Goal: Task Accomplishment & Management: Complete application form

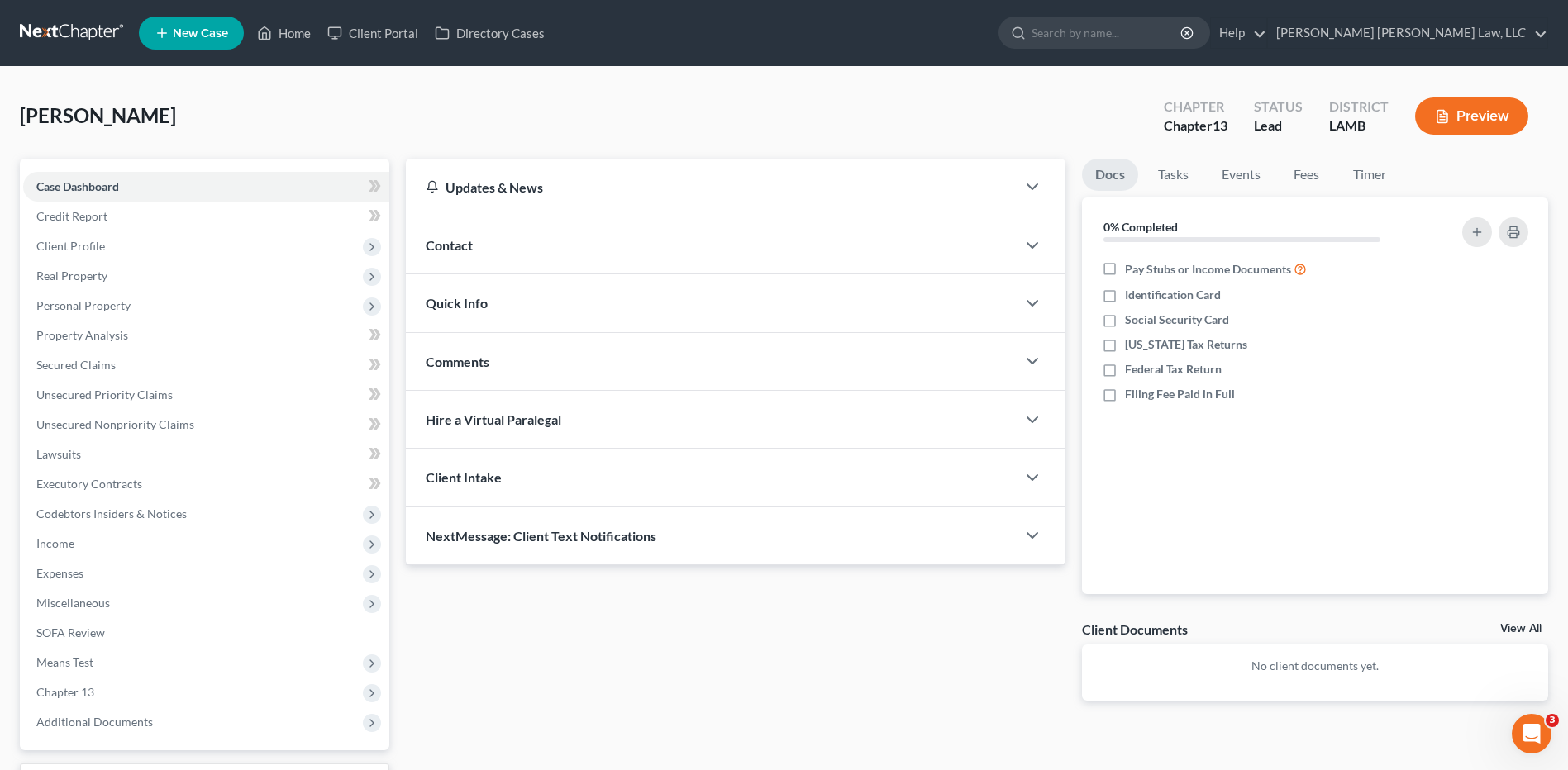
click at [53, 29] on link at bounding box center [72, 33] width 105 height 30
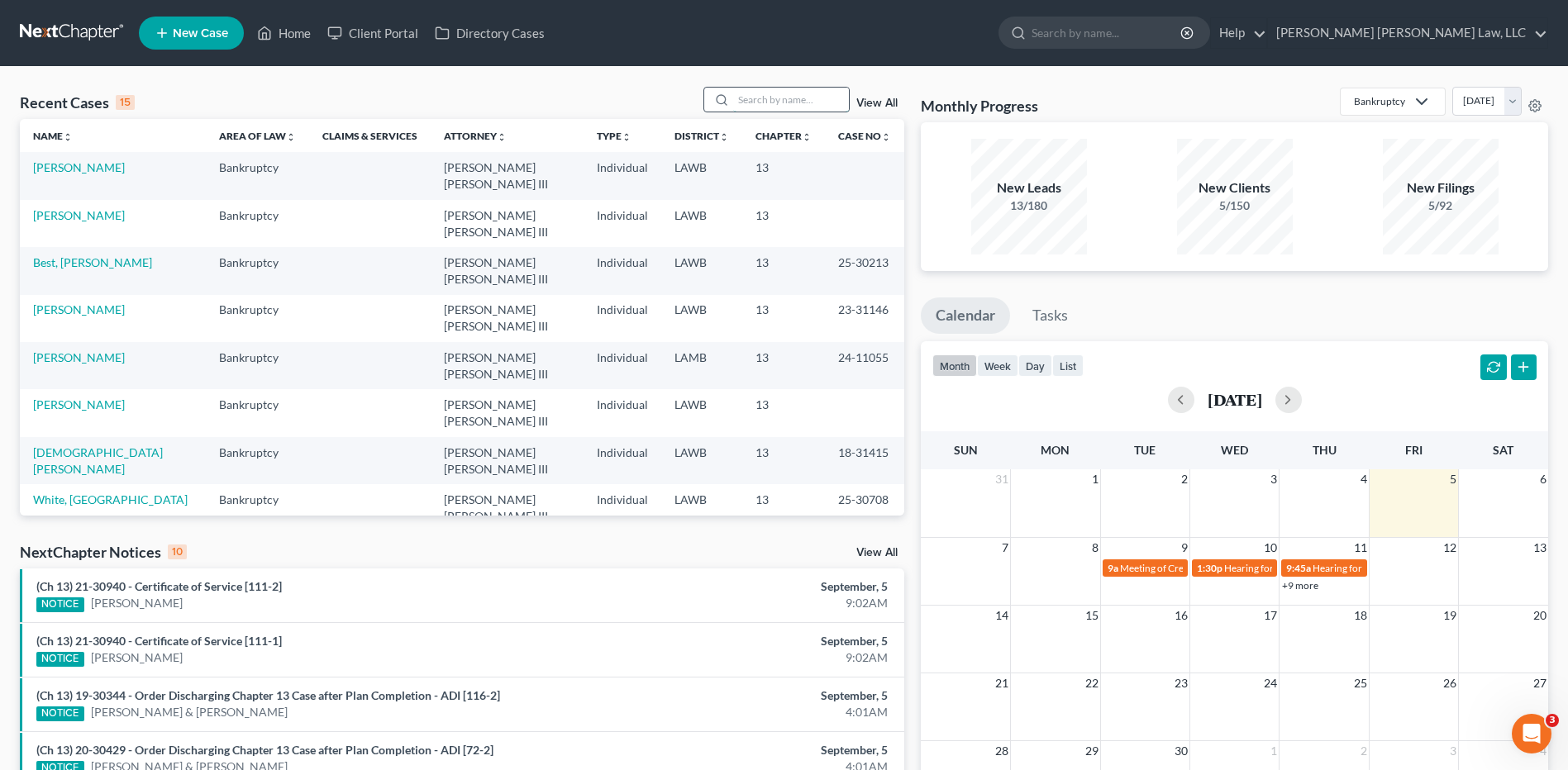
click at [775, 102] on input "search" at bounding box center [790, 100] width 116 height 24
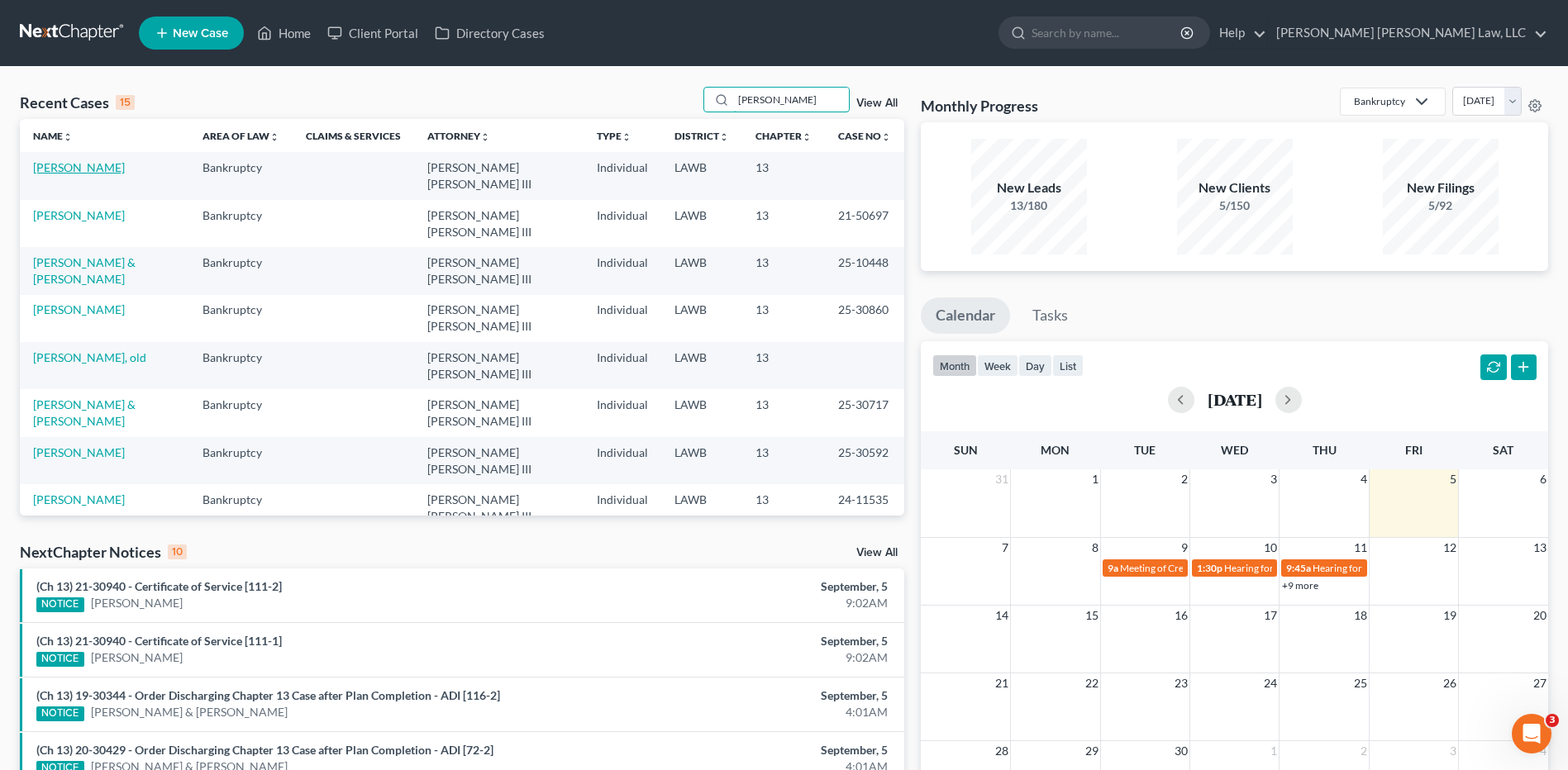
type input "lewis"
click at [69, 170] on link "Lewis, Robert" at bounding box center [79, 166] width 92 height 14
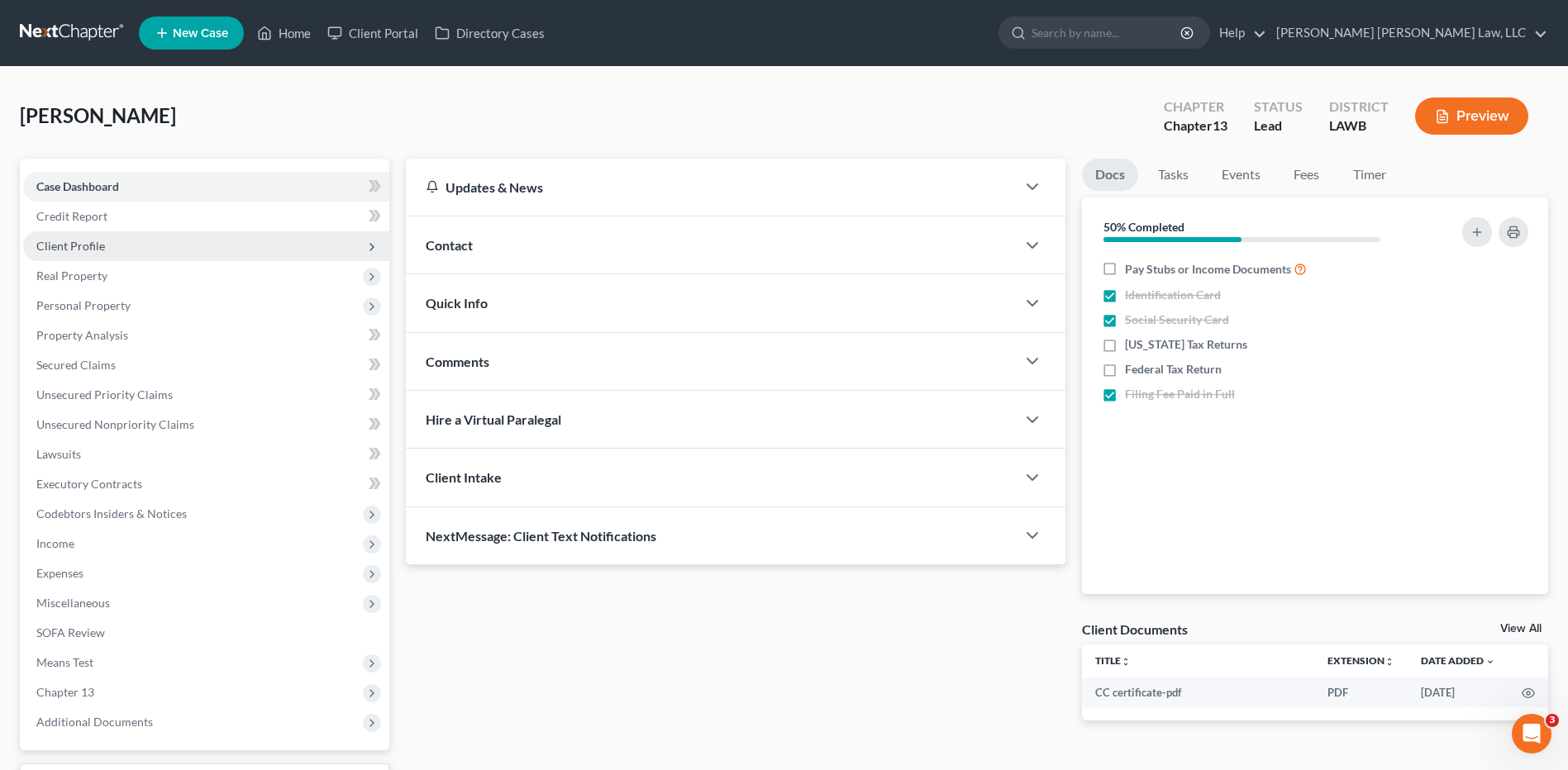
click at [67, 241] on span "Client Profile" at bounding box center [70, 245] width 68 height 14
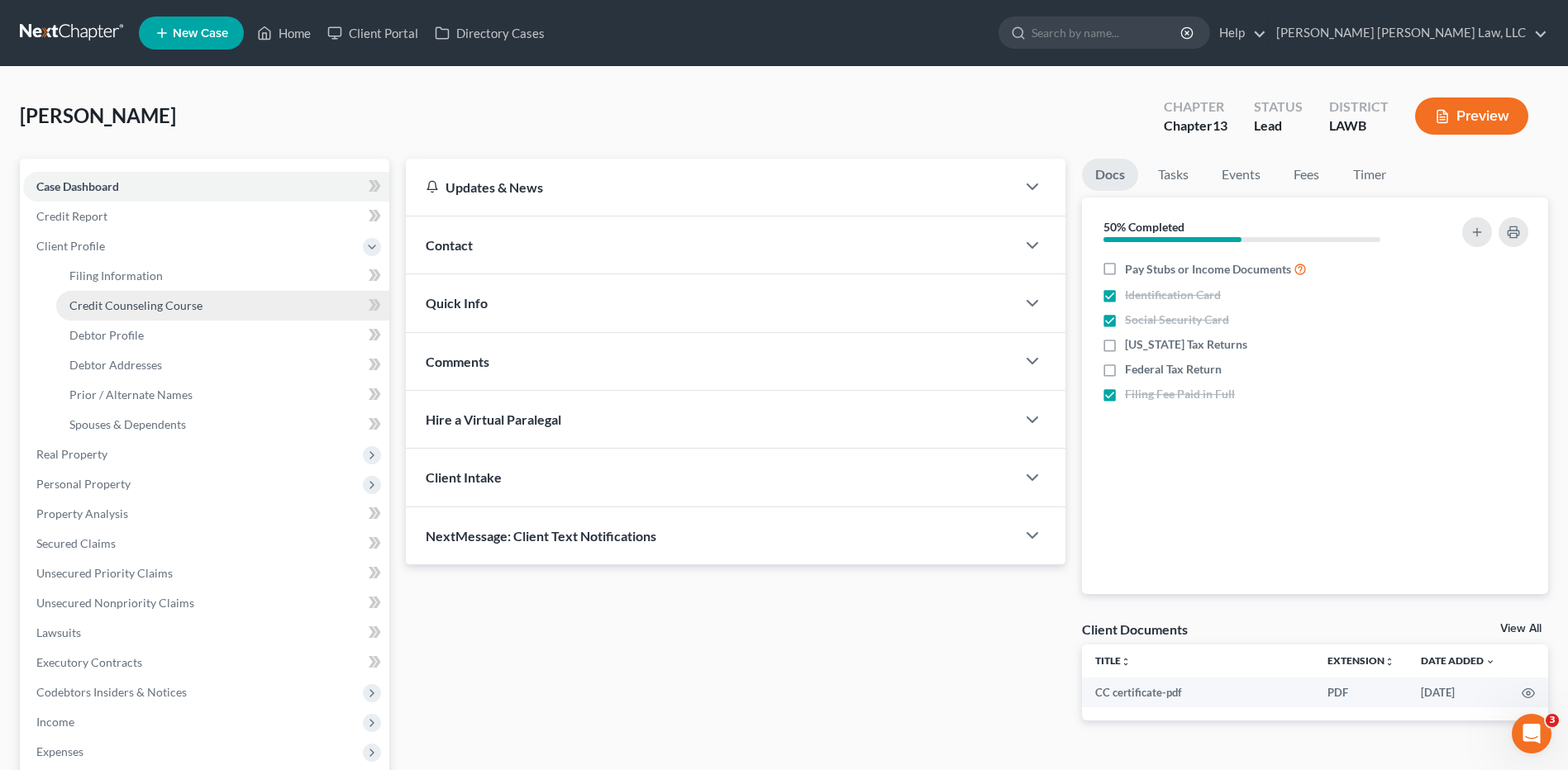
click at [115, 303] on span "Credit Counseling Course" at bounding box center [136, 305] width 133 height 14
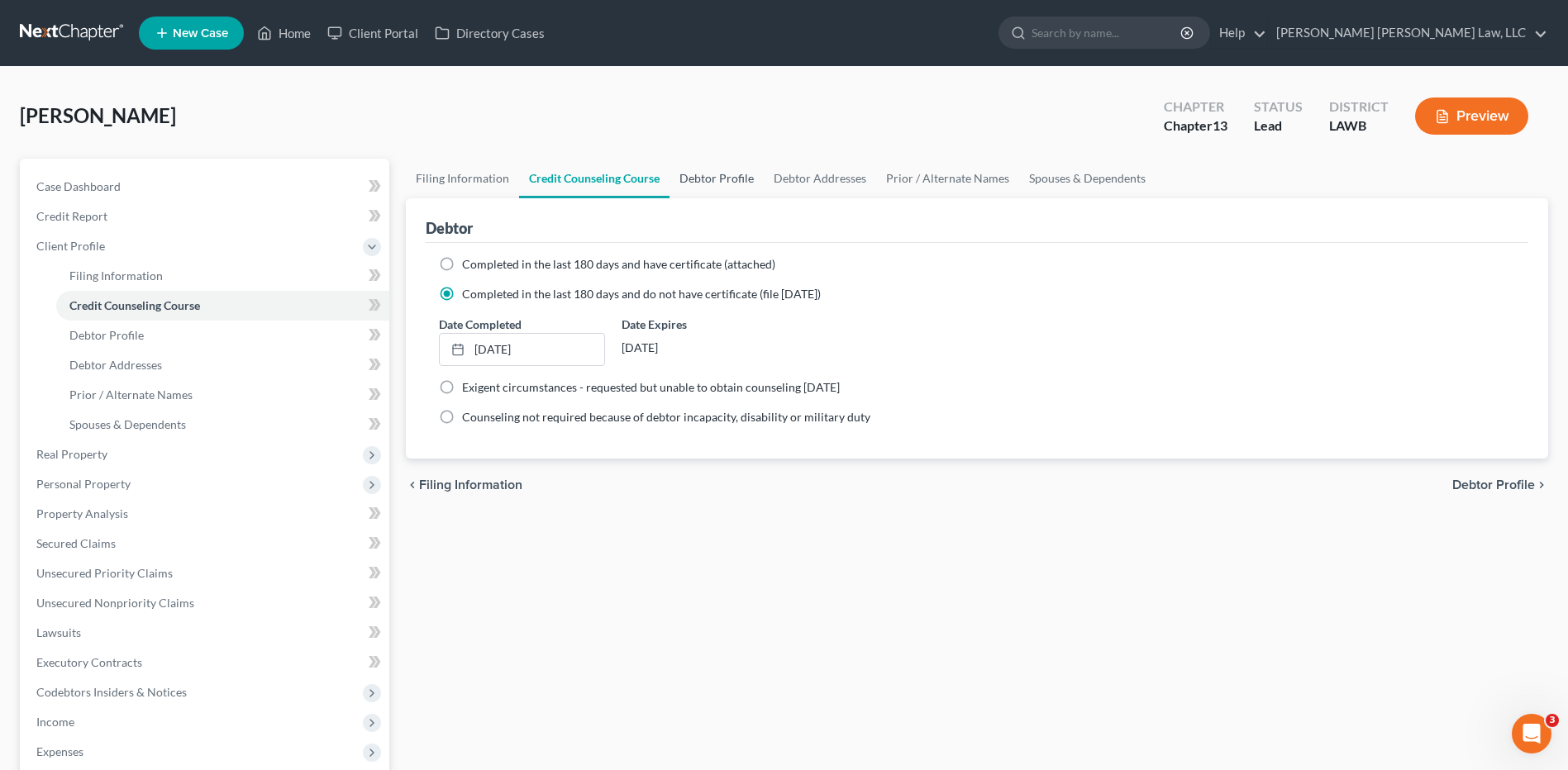
click at [706, 175] on link "Debtor Profile" at bounding box center [717, 178] width 94 height 40
select select "3"
select select "1"
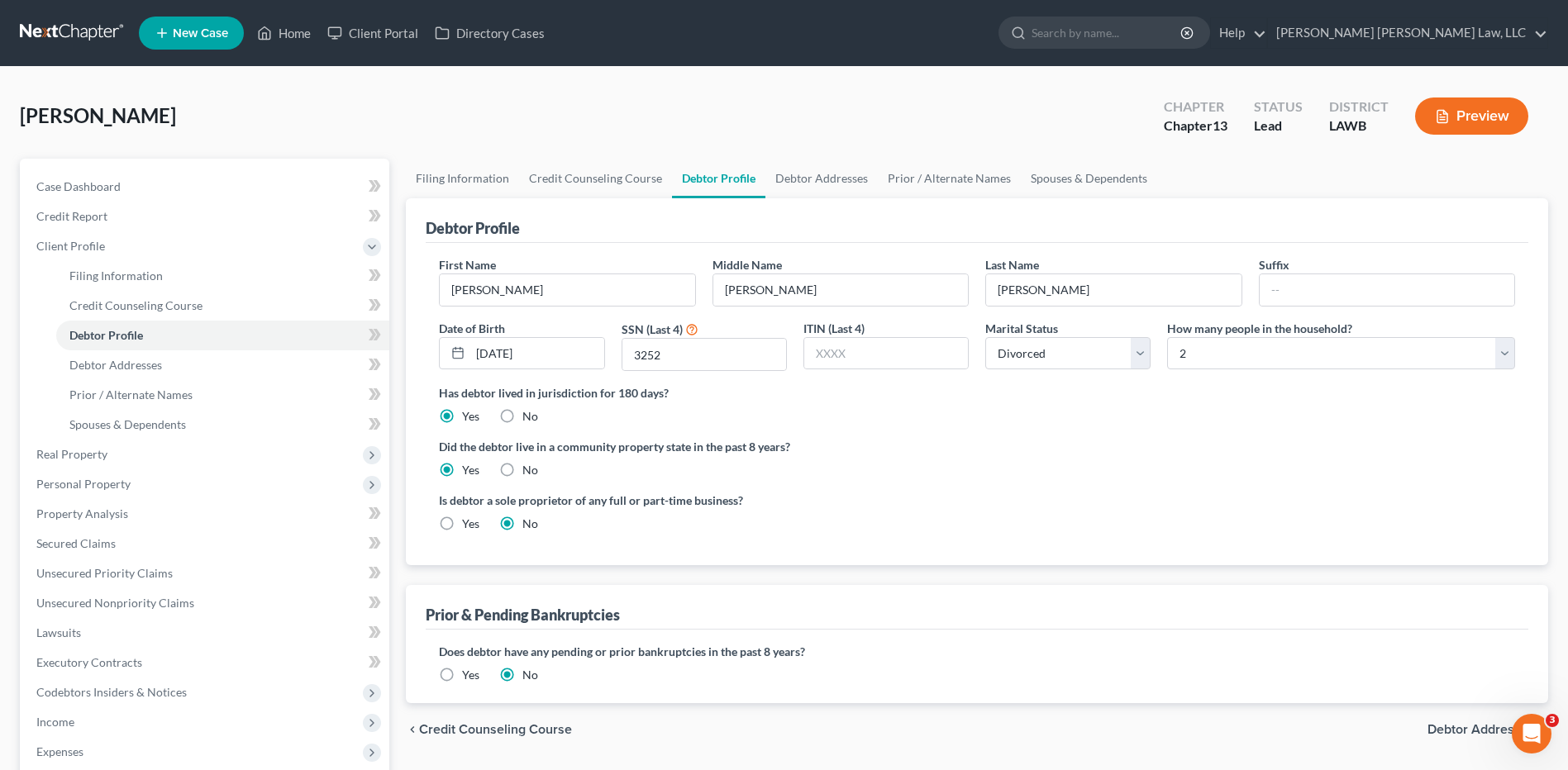
radio input "true"
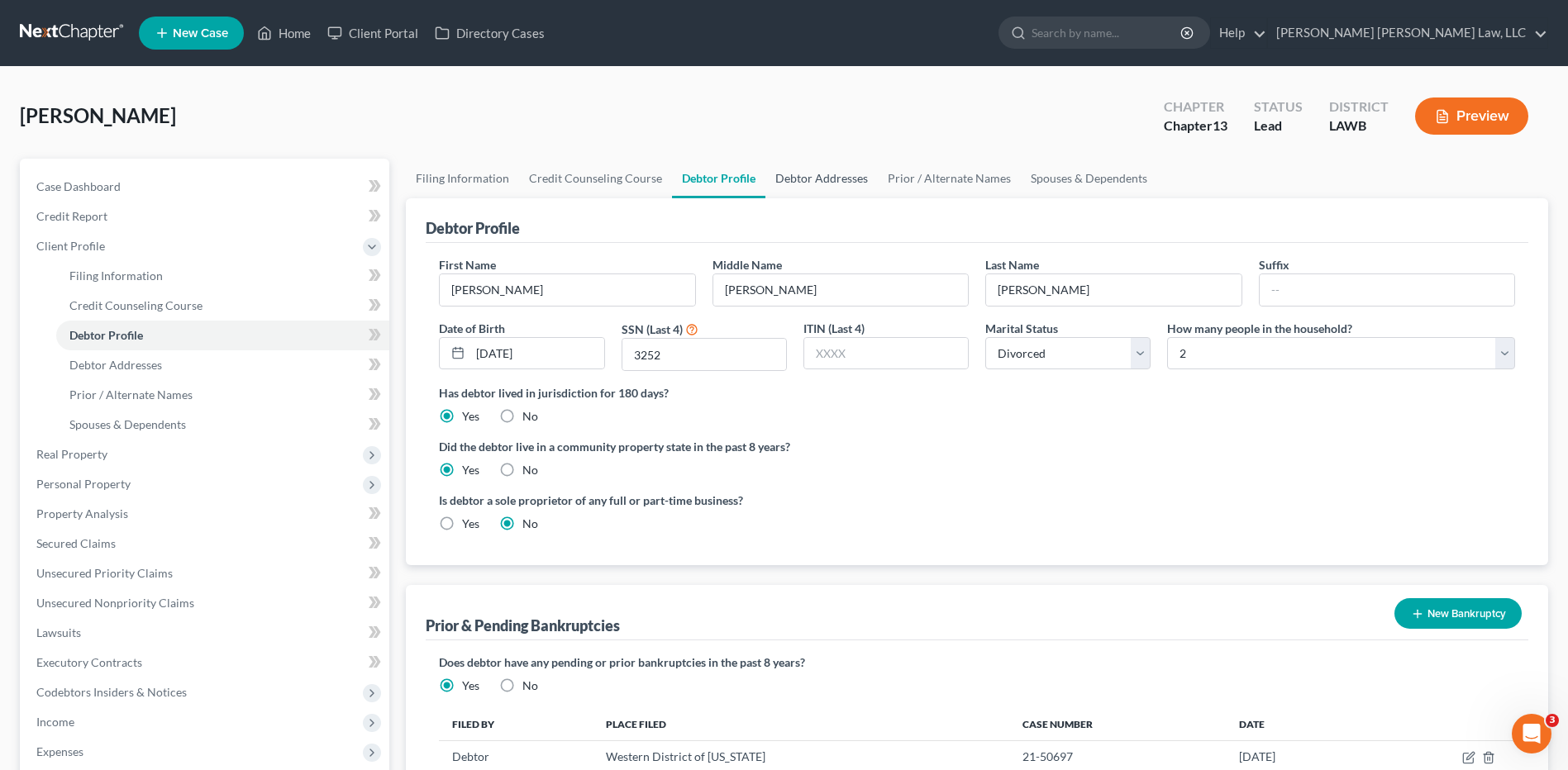
click at [802, 174] on link "Debtor Addresses" at bounding box center [822, 178] width 113 height 40
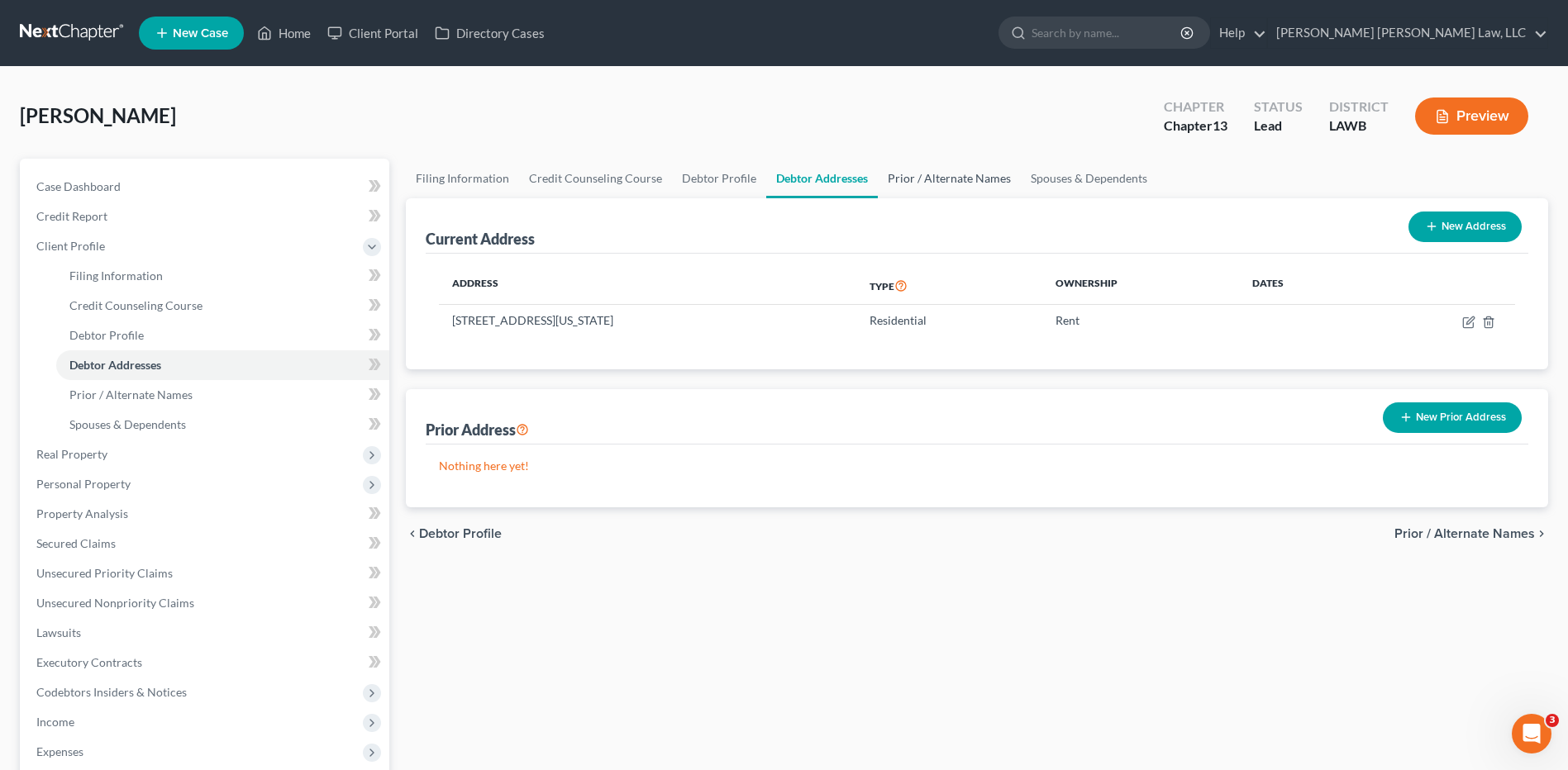
click at [946, 179] on link "Prior / Alternate Names" at bounding box center [949, 178] width 143 height 40
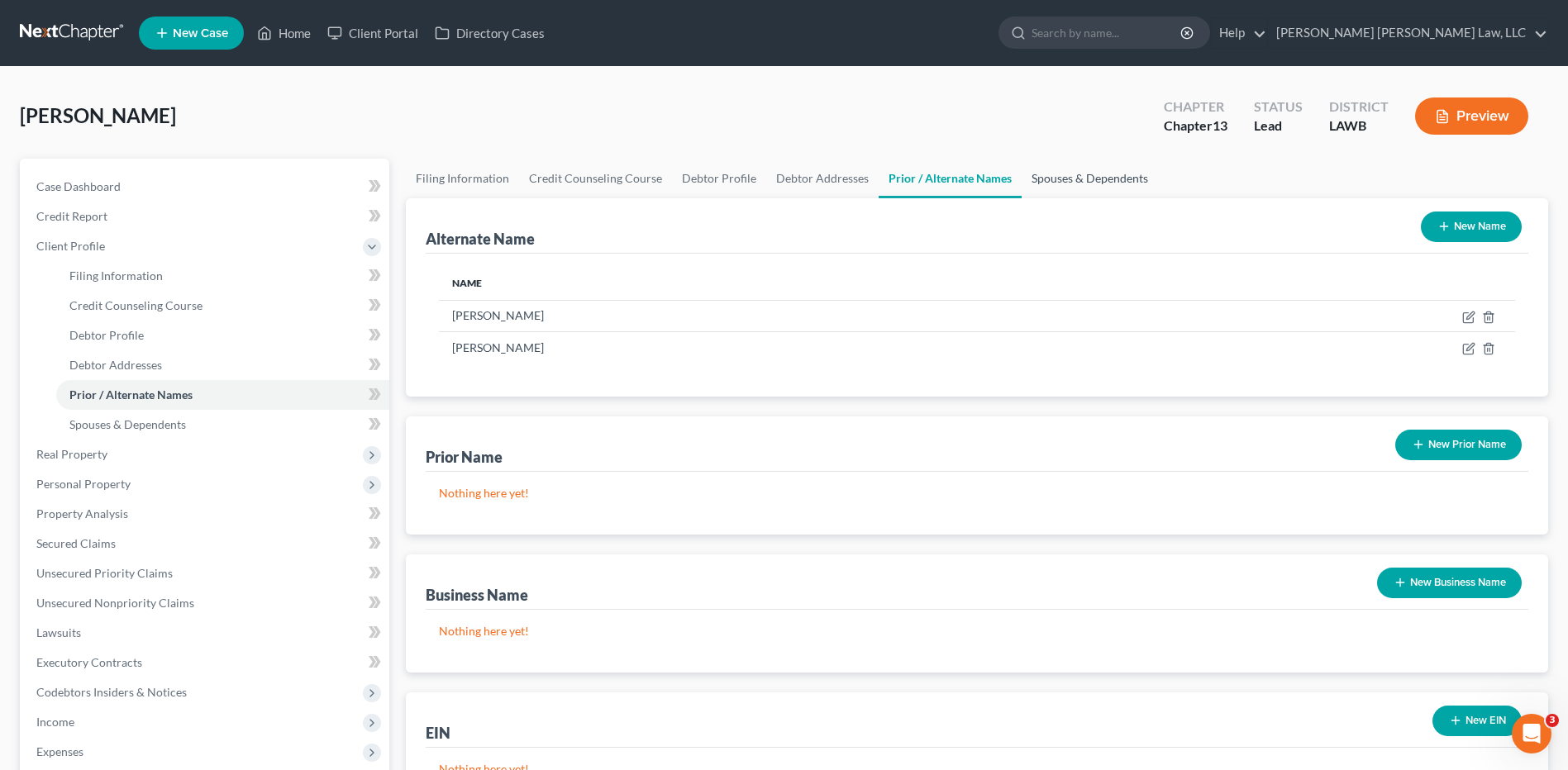
click at [1059, 181] on link "Spouses & Dependents" at bounding box center [1089, 178] width 136 height 40
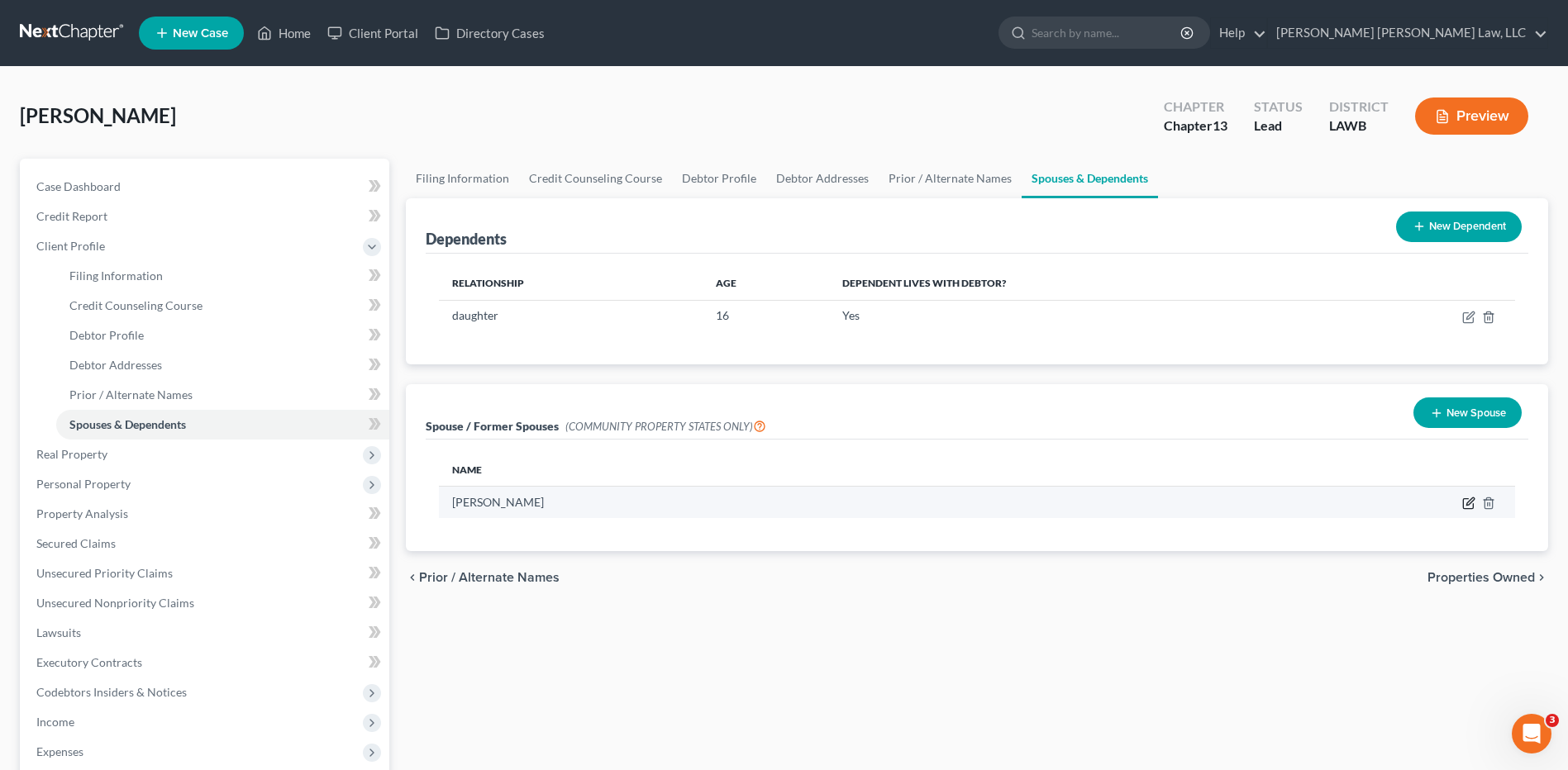
click at [1462, 509] on icon "button" at bounding box center [1468, 503] width 13 height 13
select select "4"
select select "19"
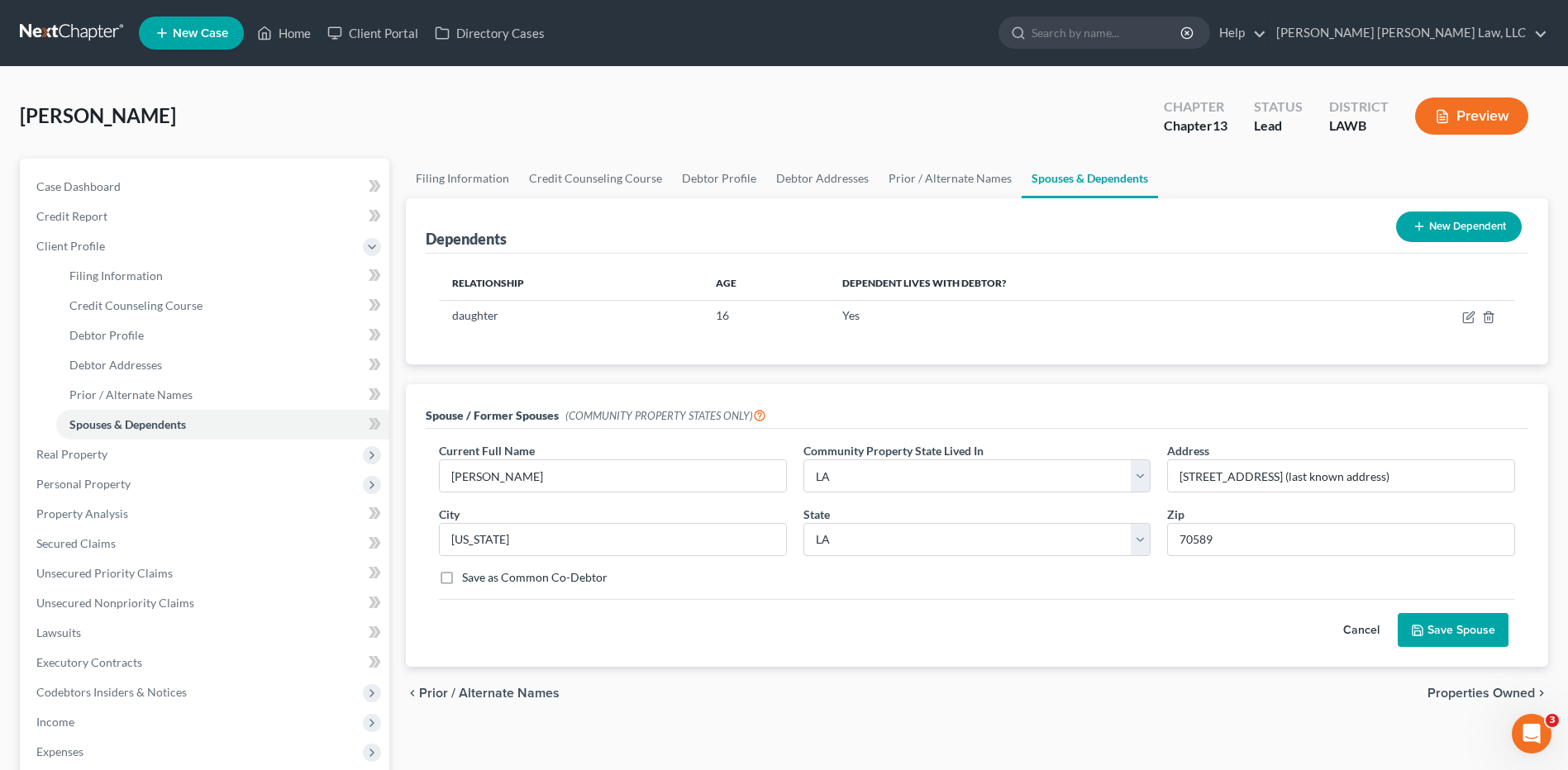
click at [1441, 634] on button "Save Spouse" at bounding box center [1453, 630] width 111 height 35
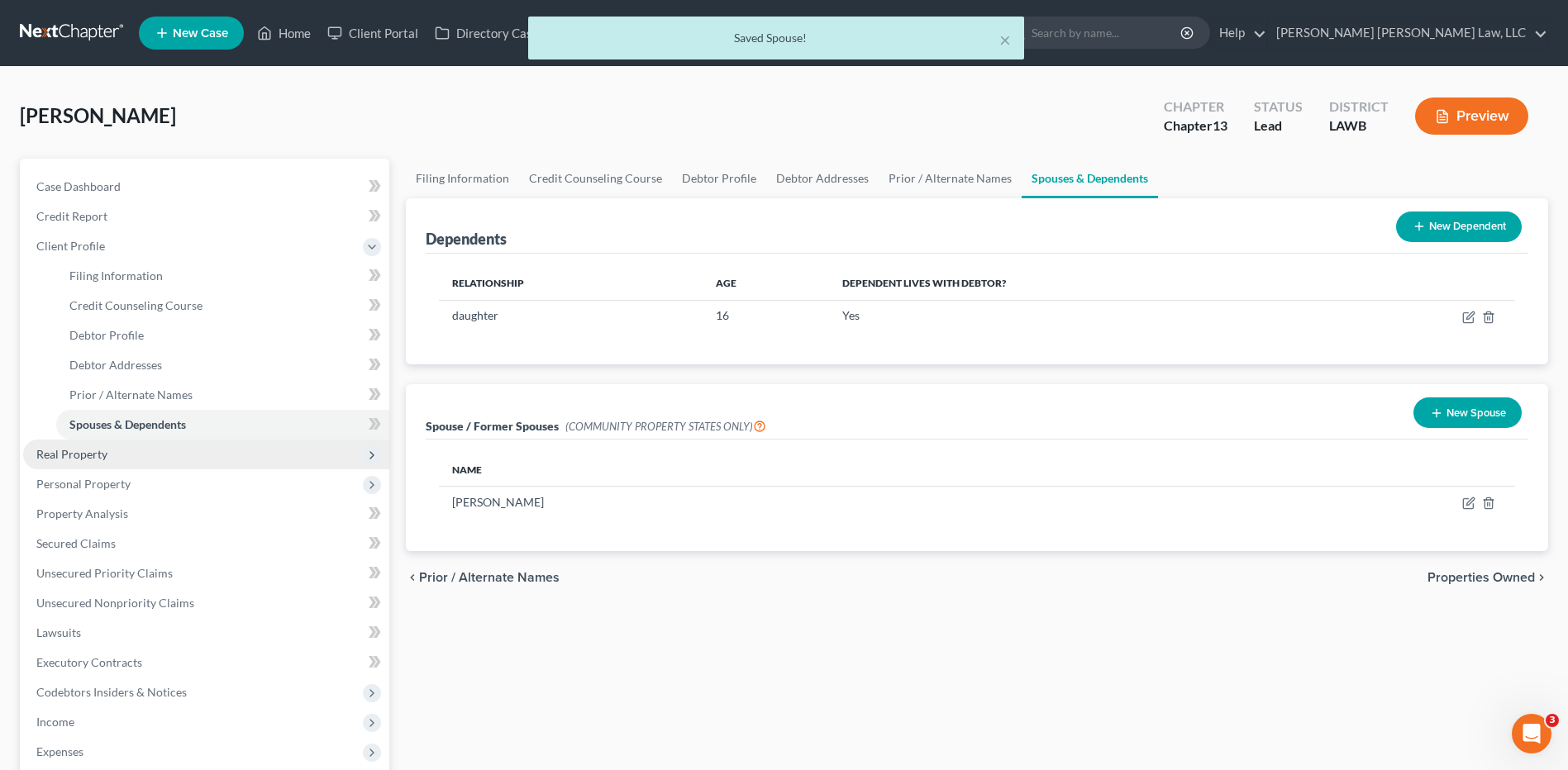
click at [67, 457] on span "Real Property" at bounding box center [71, 454] width 71 height 14
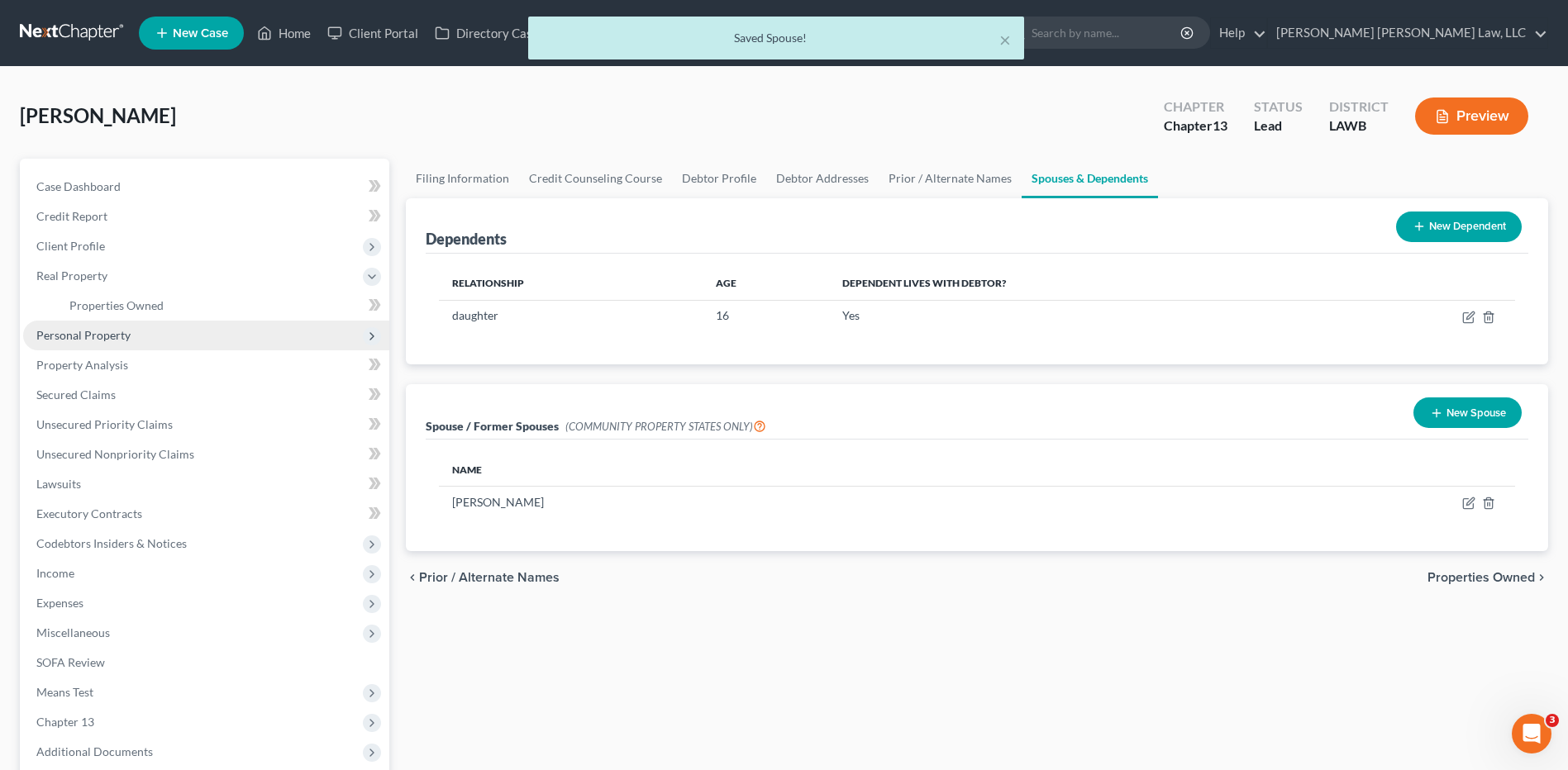
click at [87, 331] on span "Personal Property" at bounding box center [83, 335] width 94 height 14
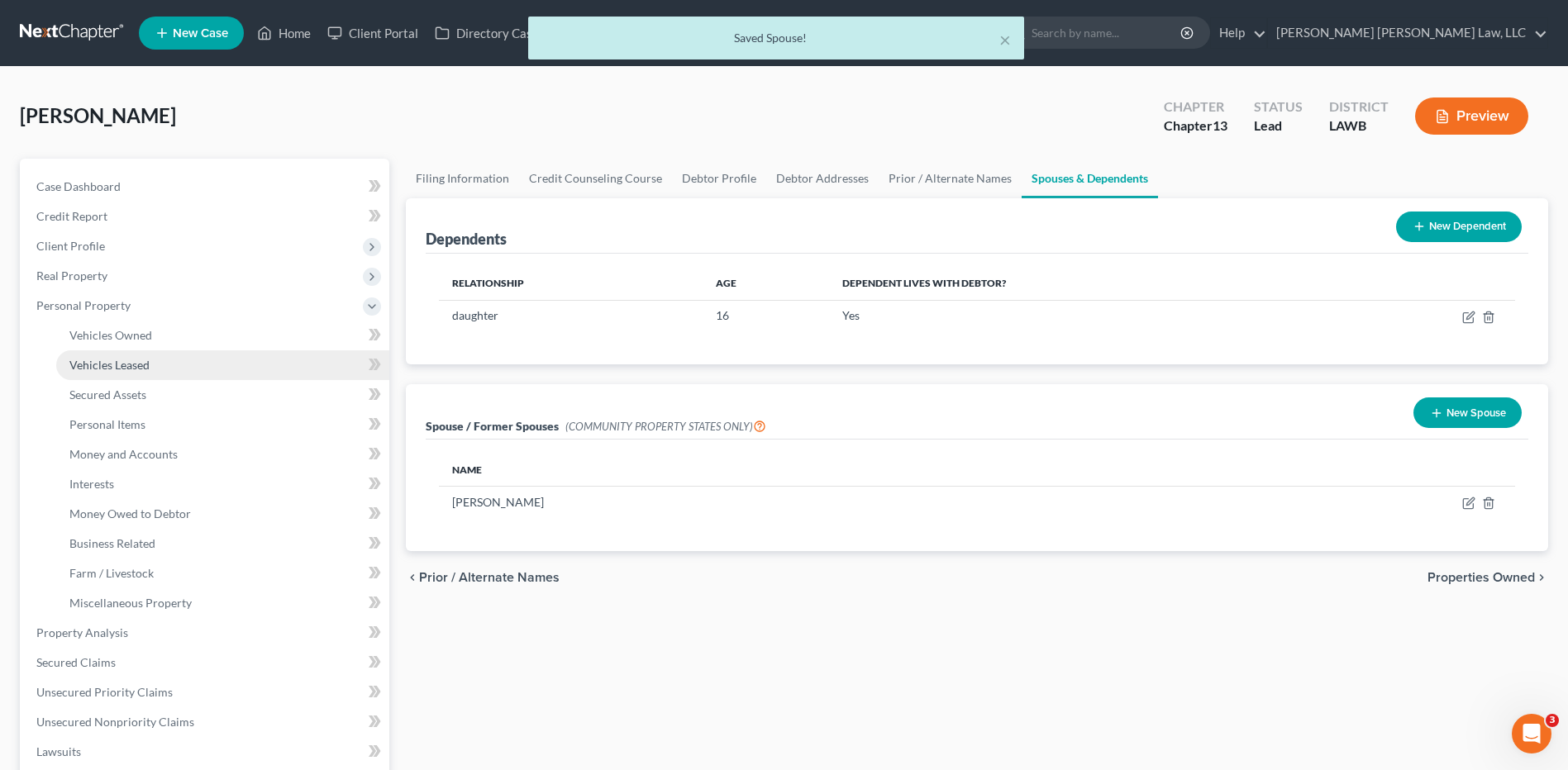
click at [87, 362] on span "Vehicles Leased" at bounding box center [109, 364] width 80 height 14
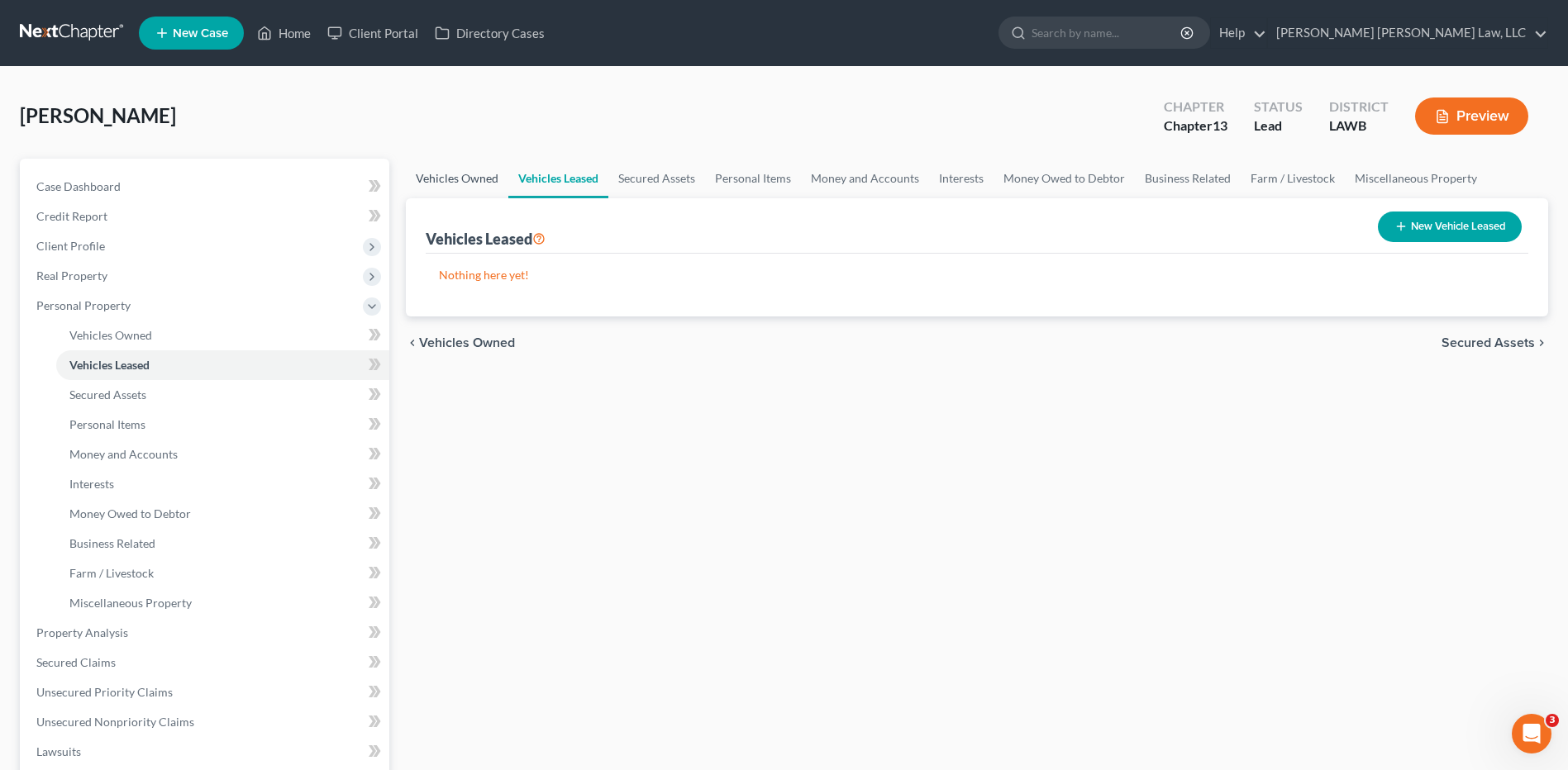
click at [425, 187] on link "Vehicles Owned" at bounding box center [457, 178] width 103 height 40
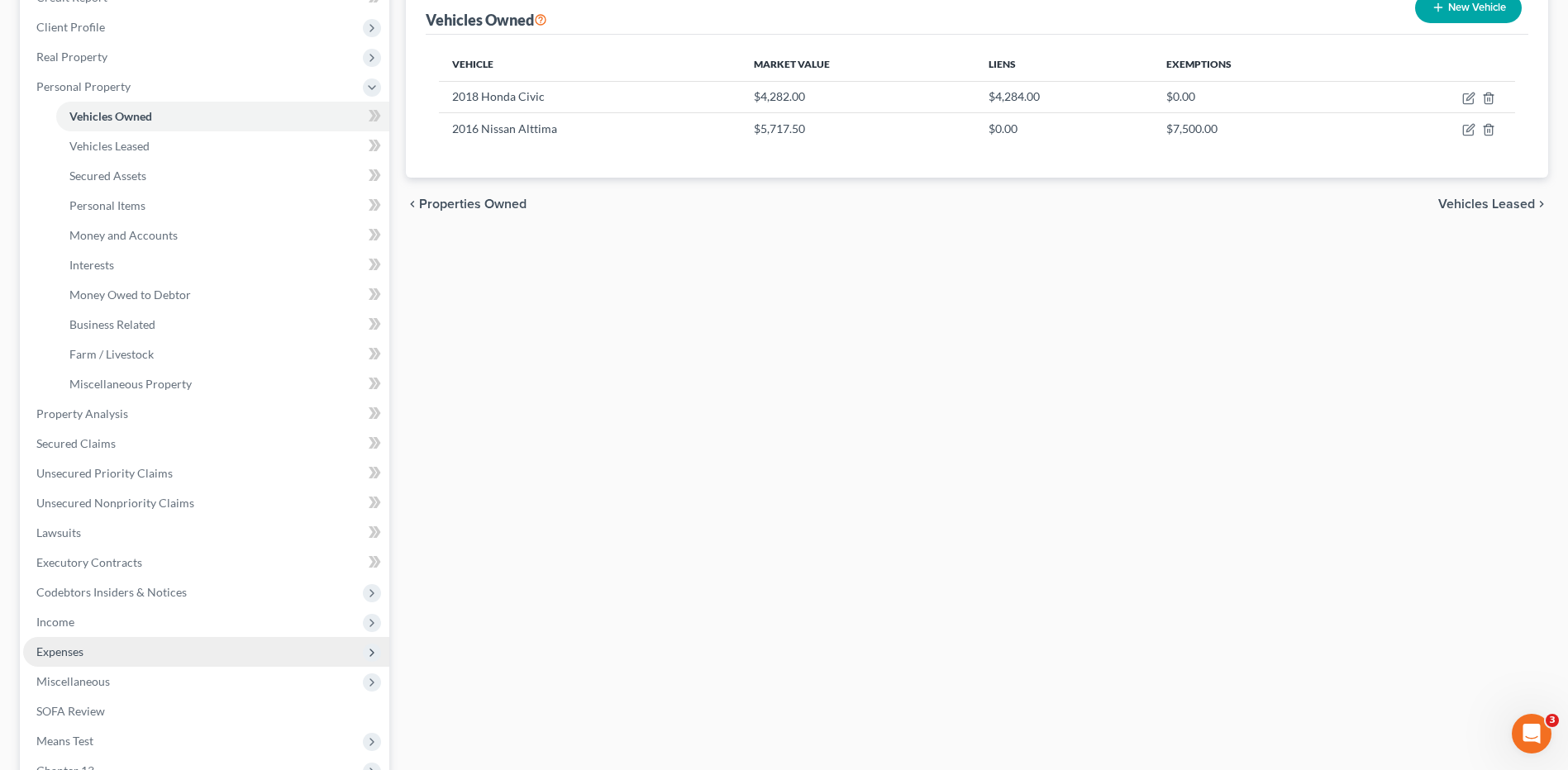
scroll to position [248, 0]
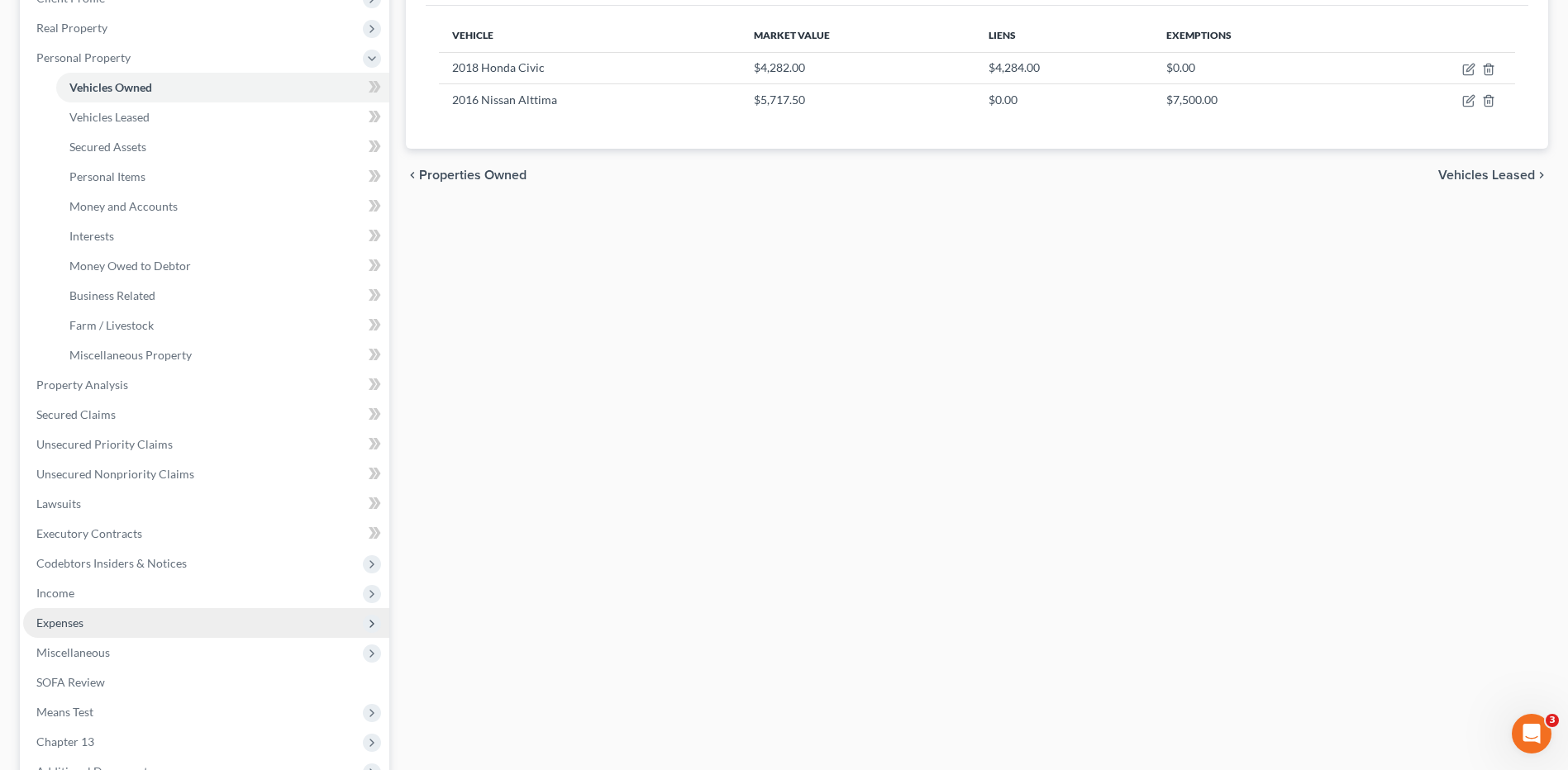
click at [81, 617] on span "Expenses" at bounding box center [59, 622] width 47 height 14
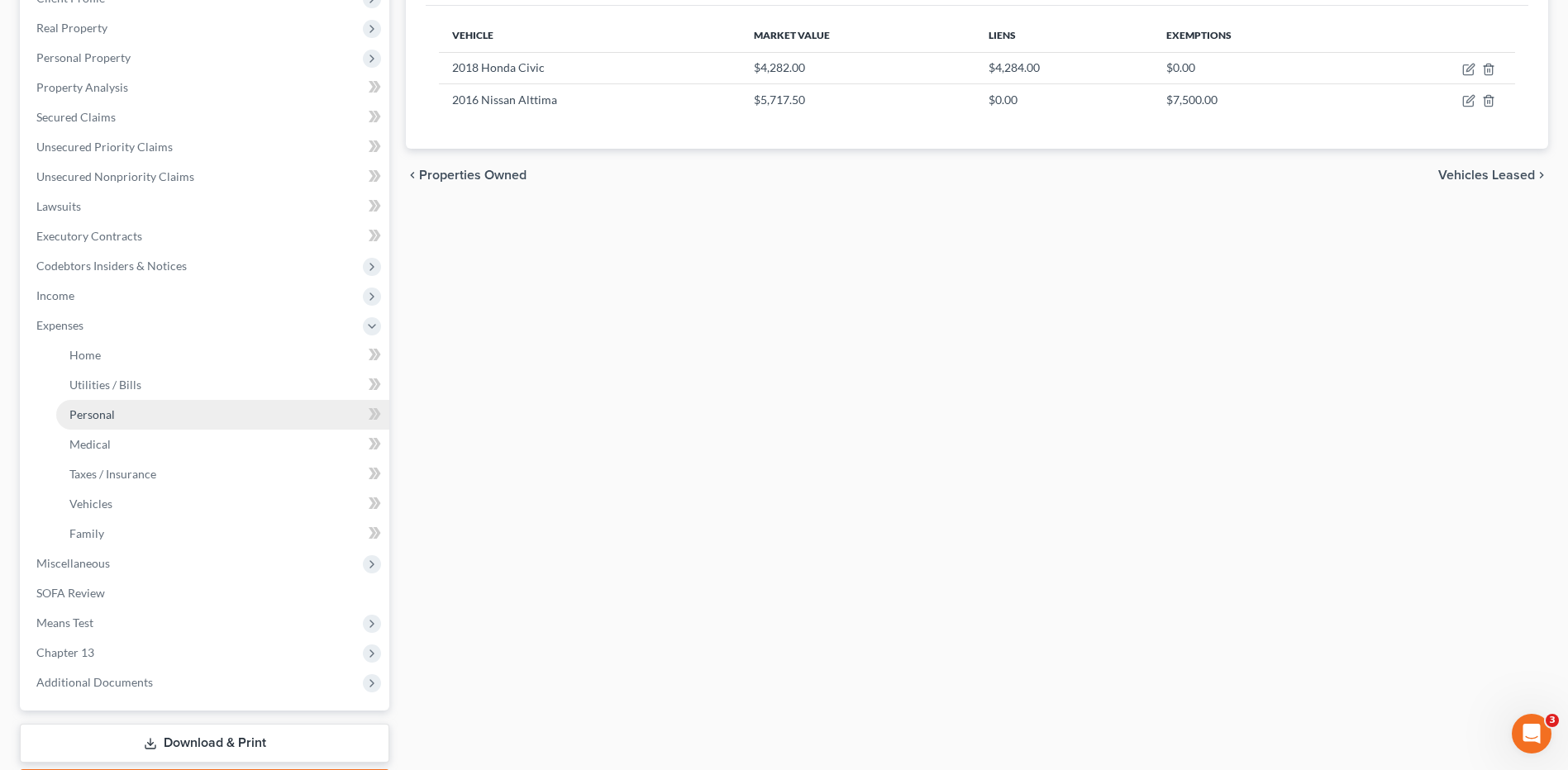
click at [95, 411] on span "Personal" at bounding box center [92, 414] width 45 height 14
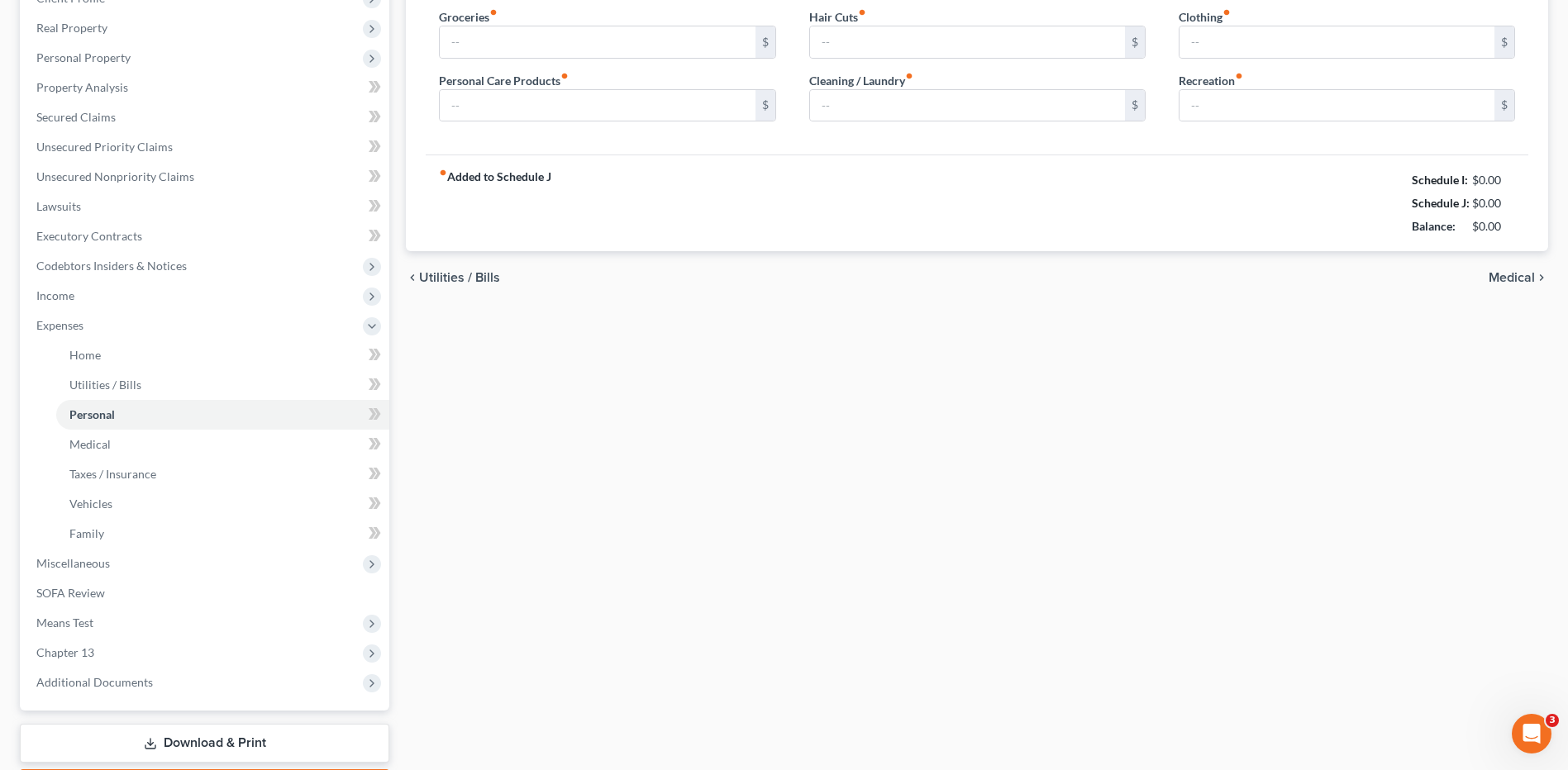
scroll to position [163, 0]
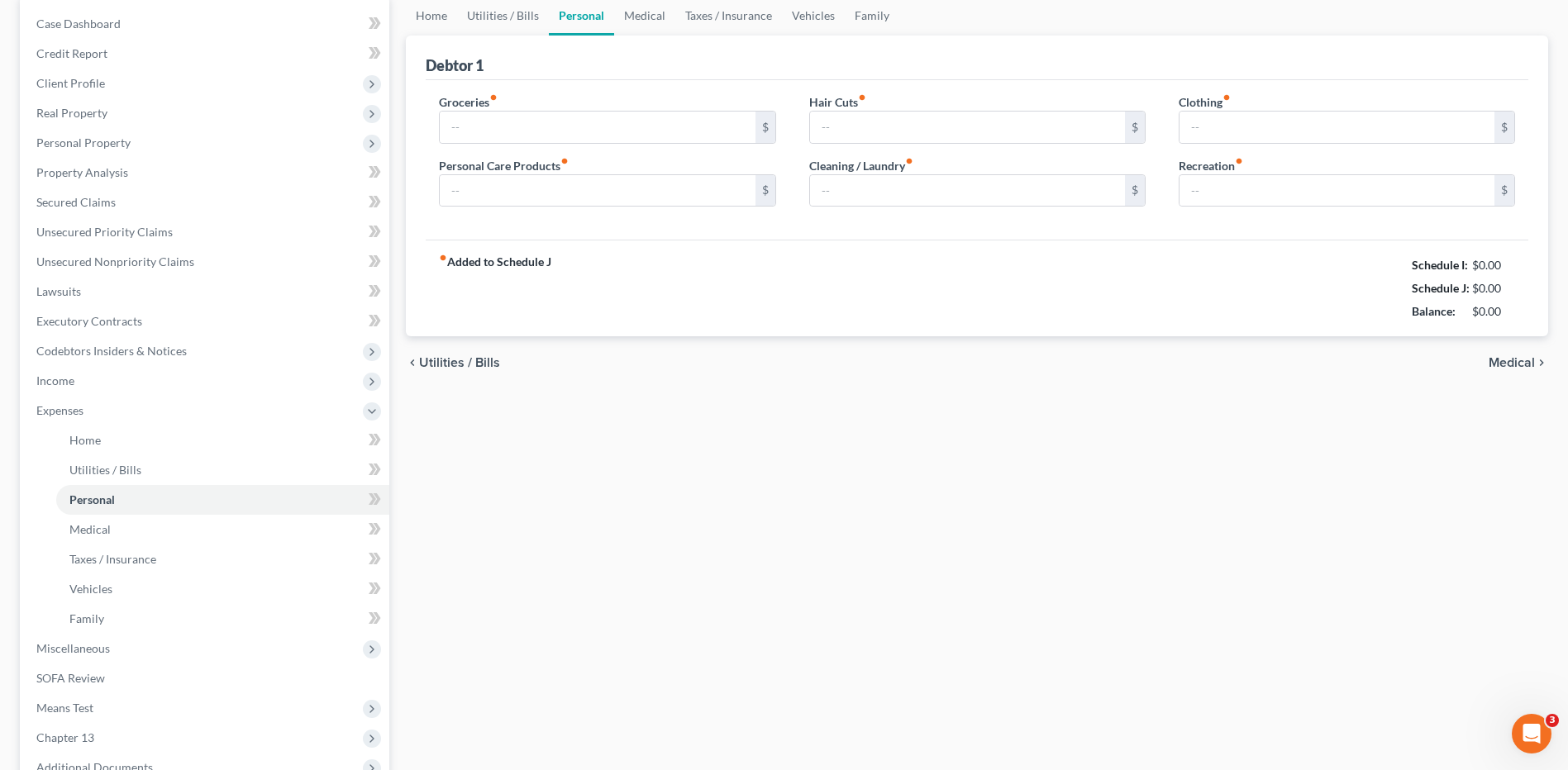
type input "863.00"
type input "213.00"
type input "75.00"
type input "0.00"
type input "181.00"
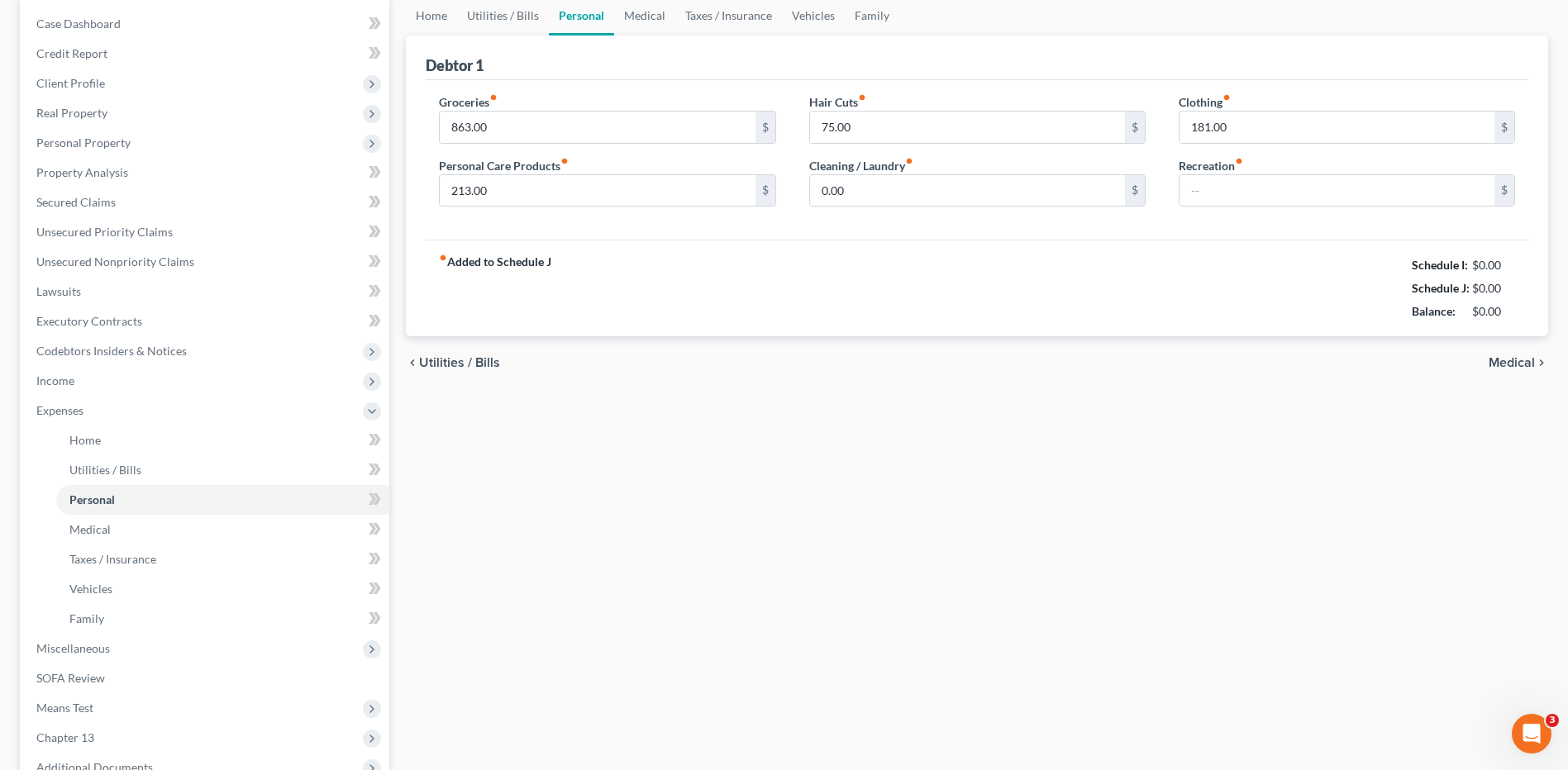
scroll to position [0, 0]
